Goal: Information Seeking & Learning: Learn about a topic

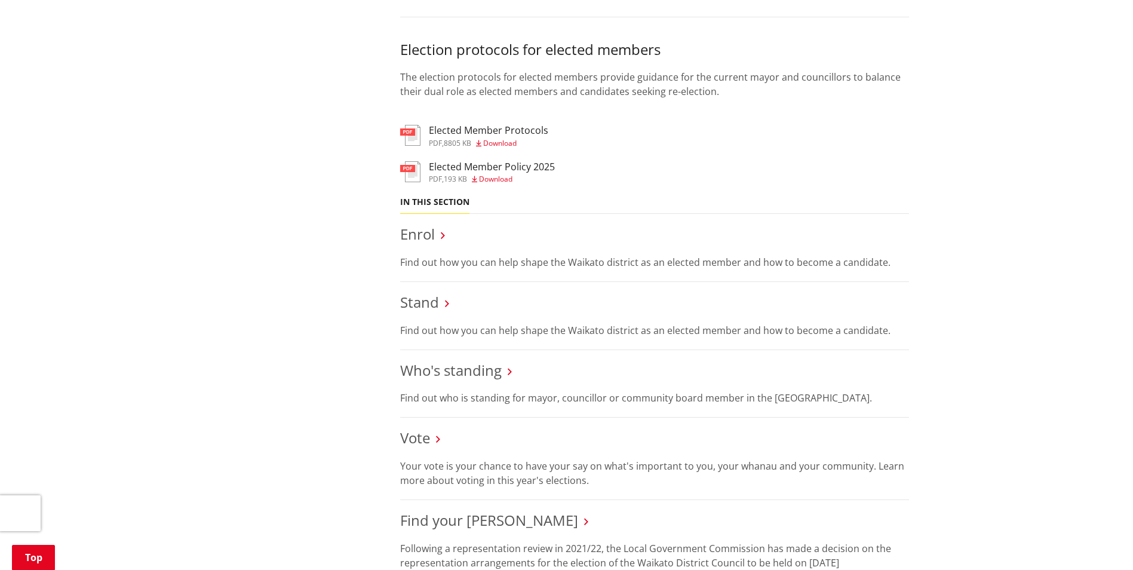
scroll to position [1135, 0]
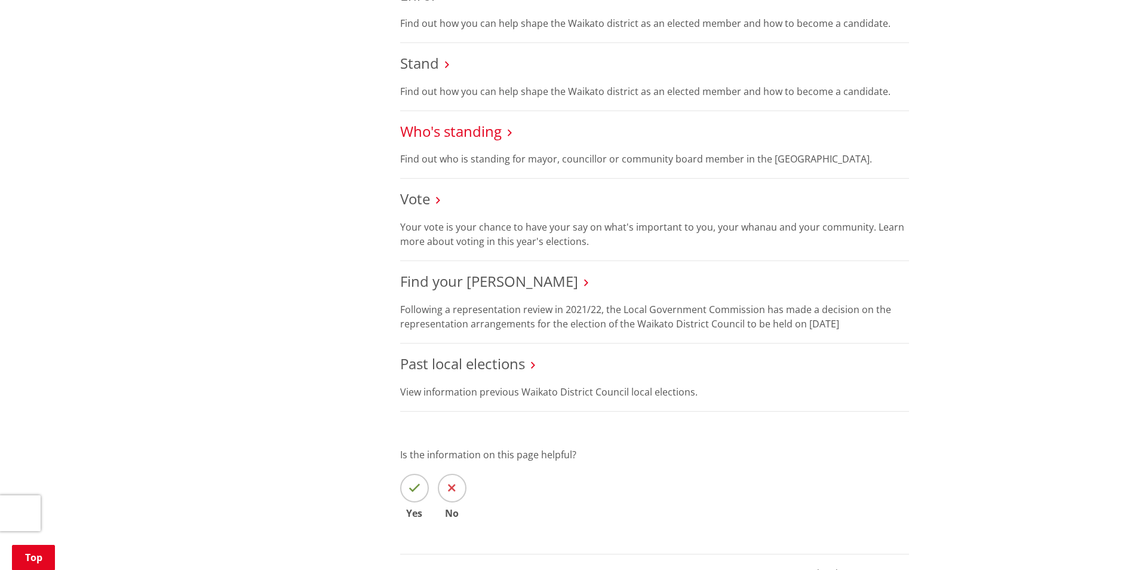
click at [461, 134] on link "Who's standing" at bounding box center [451, 131] width 102 height 20
click at [507, 134] on h3 "Who's standing" at bounding box center [654, 131] width 509 height 17
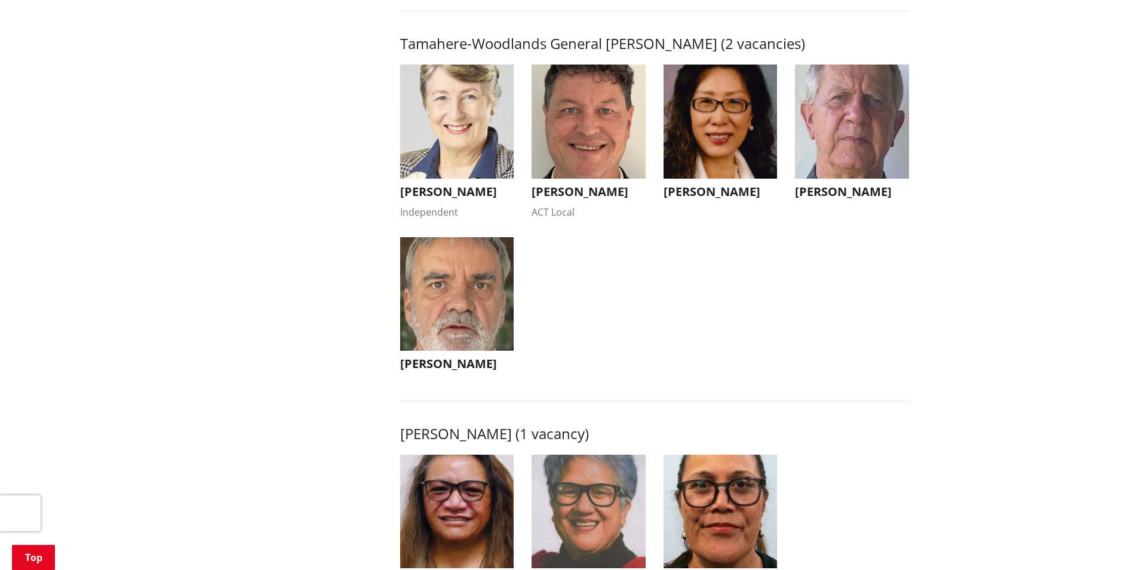
scroll to position [1374, 0]
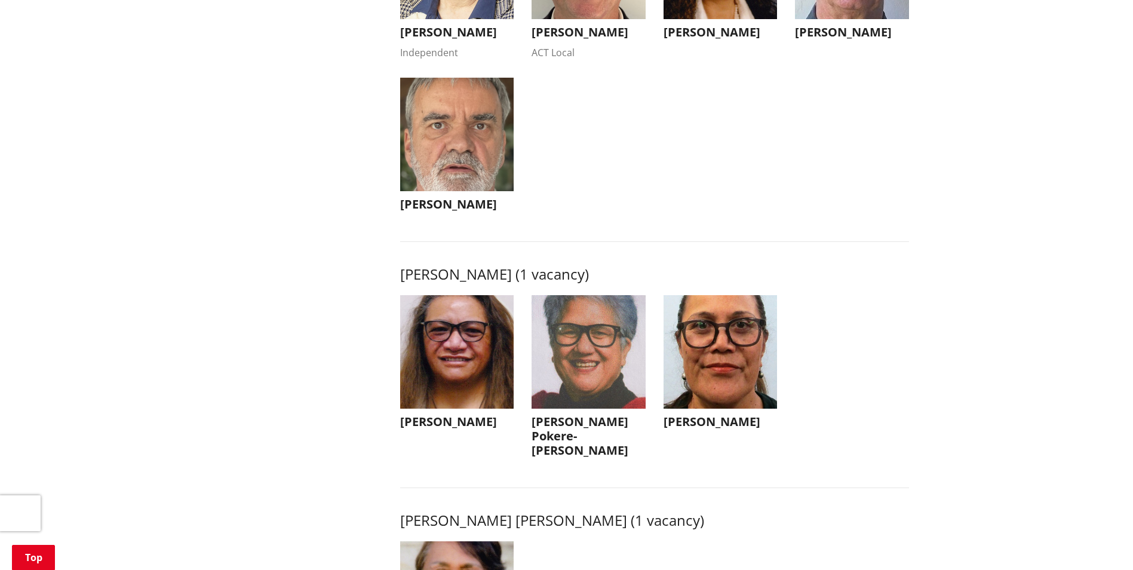
drag, startPoint x: 438, startPoint y: 284, endPoint x: 601, endPoint y: 286, distance: 162.5
click at [601, 283] on h3 "[PERSON_NAME] (1 vacancy)" at bounding box center [654, 274] width 509 height 17
copy h3 "[PERSON_NAME] [PERSON_NAME]"
click at [631, 223] on ul "[PERSON_NAME] Independent [PERSON_NAME] Independent [EMAIL_ADDRESS][DOMAIN_NAME…" at bounding box center [654, 70] width 527 height 330
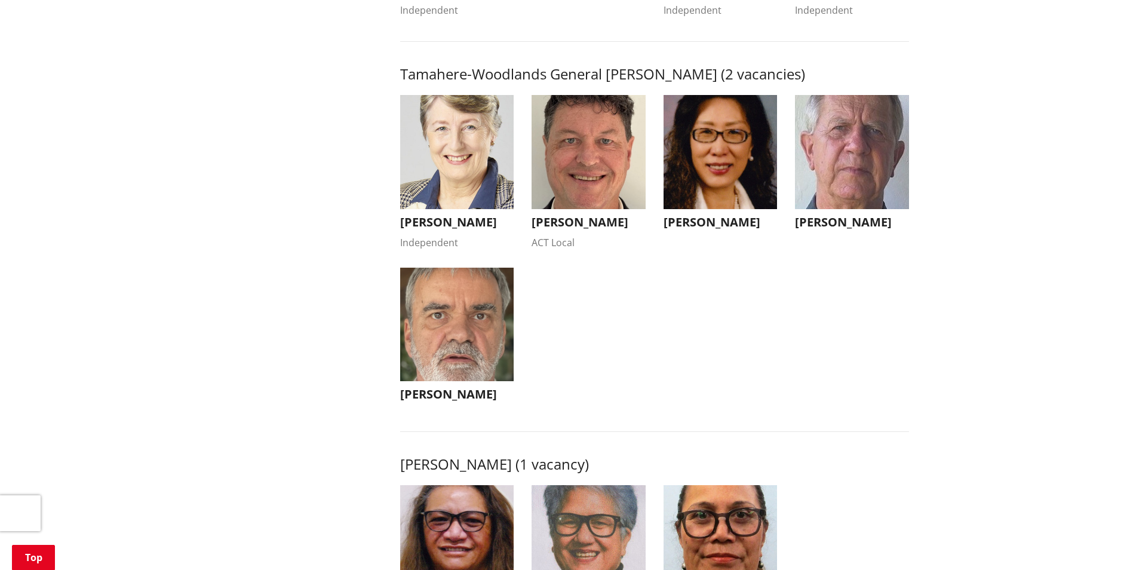
scroll to position [1135, 0]
